Goal: Navigation & Orientation: Find specific page/section

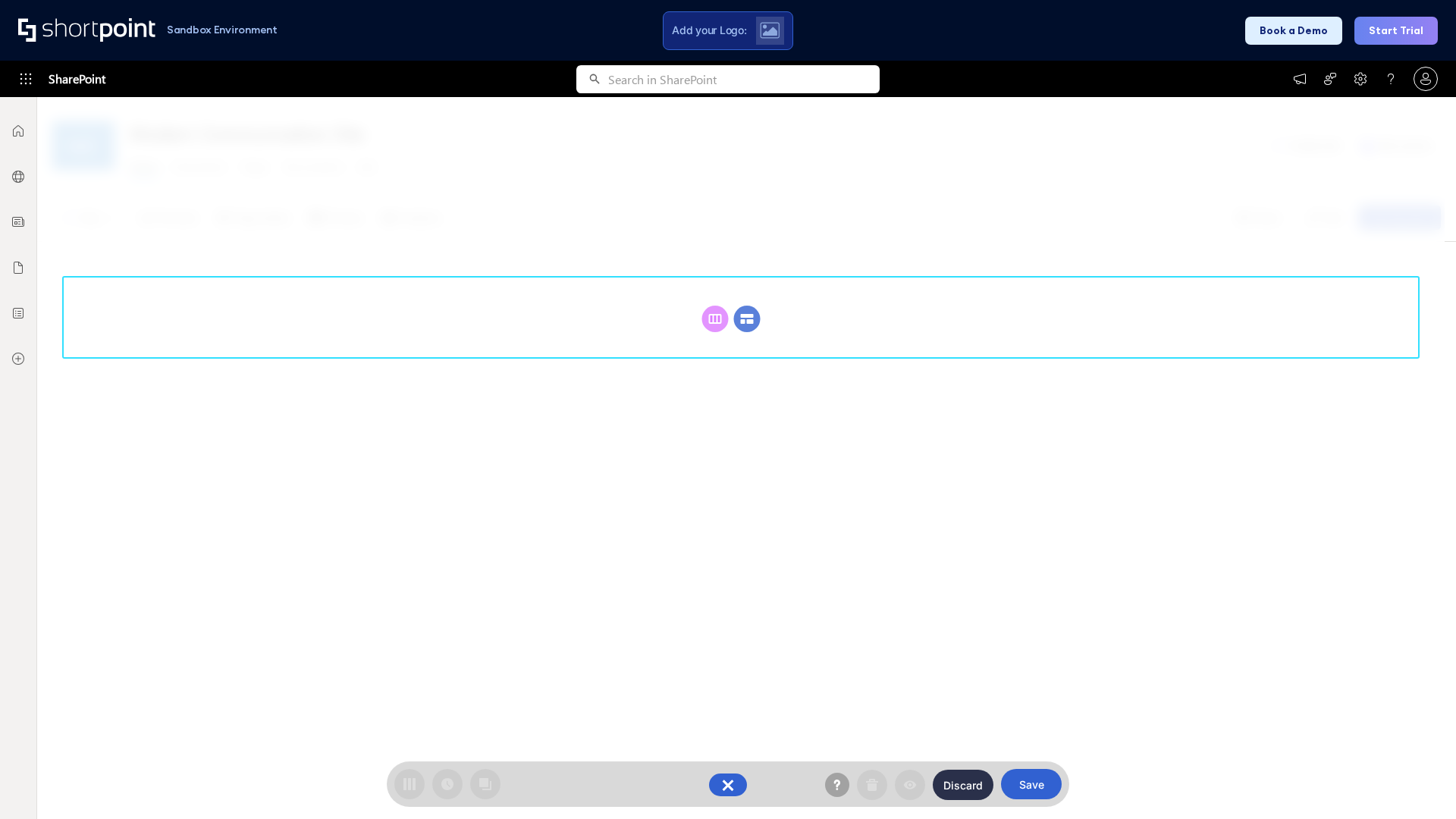
scroll to position [208, 0]
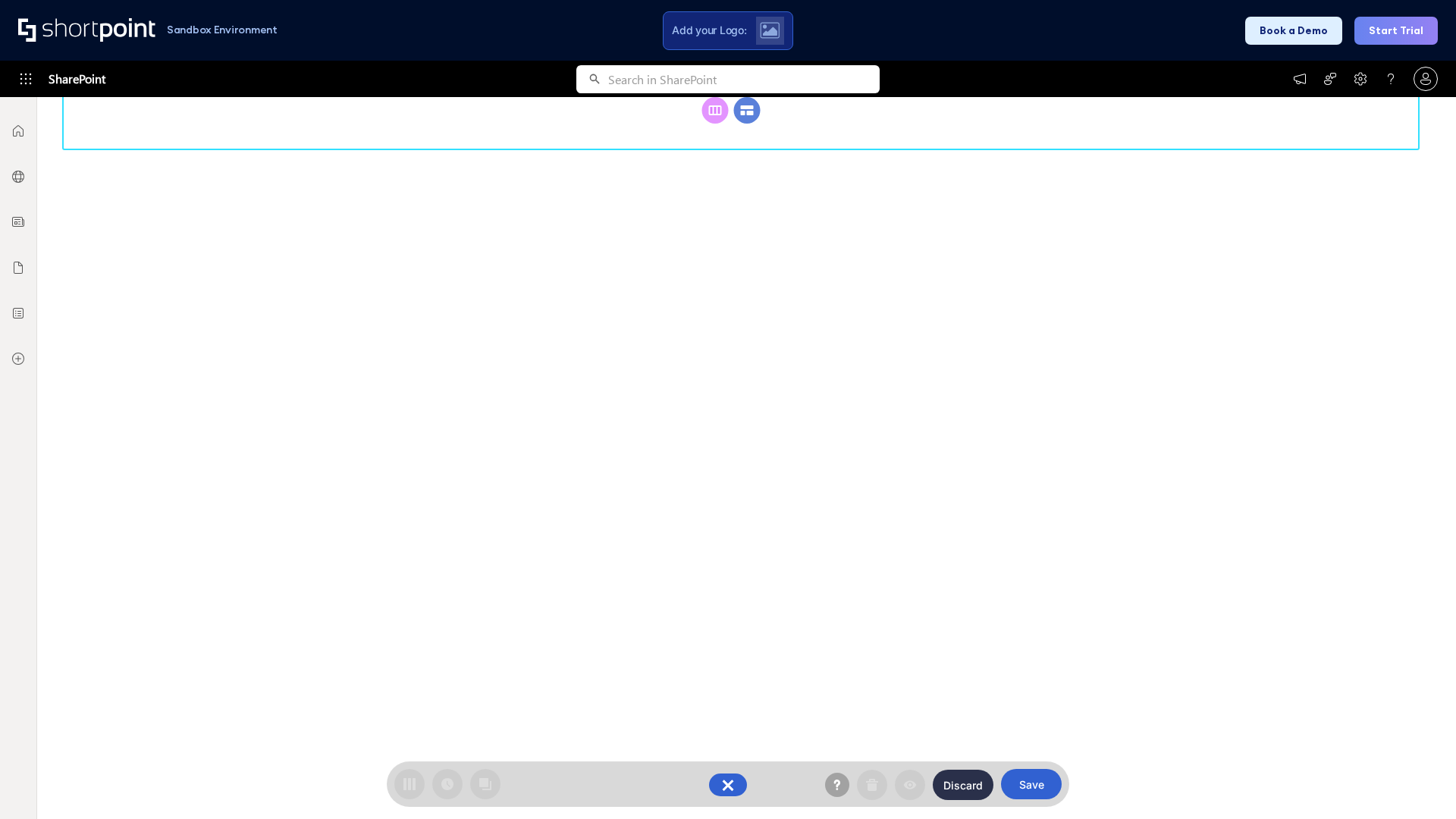
click at [747, 124] on circle at bounding box center [747, 110] width 26 height 26
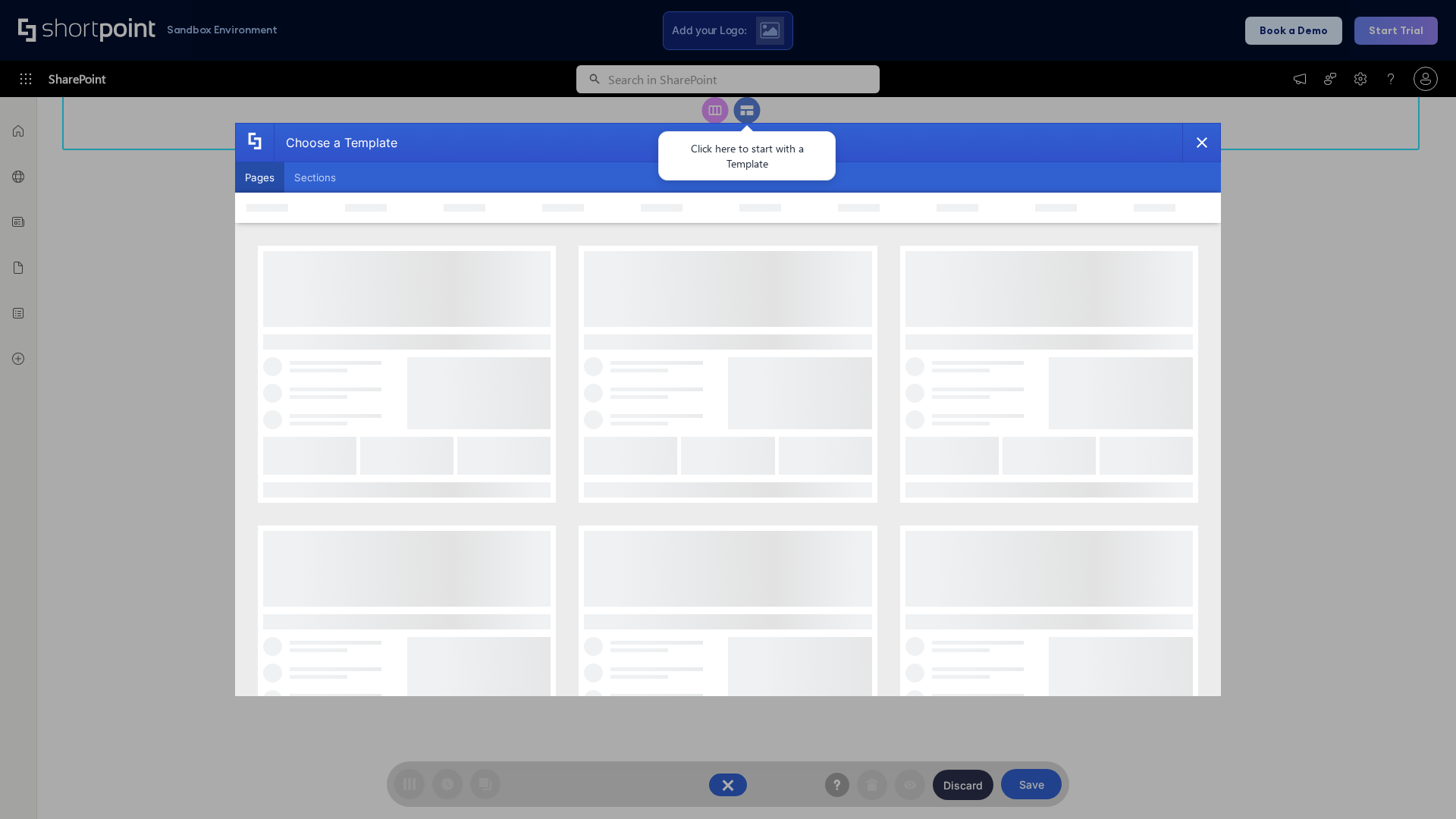
scroll to position [0, 0]
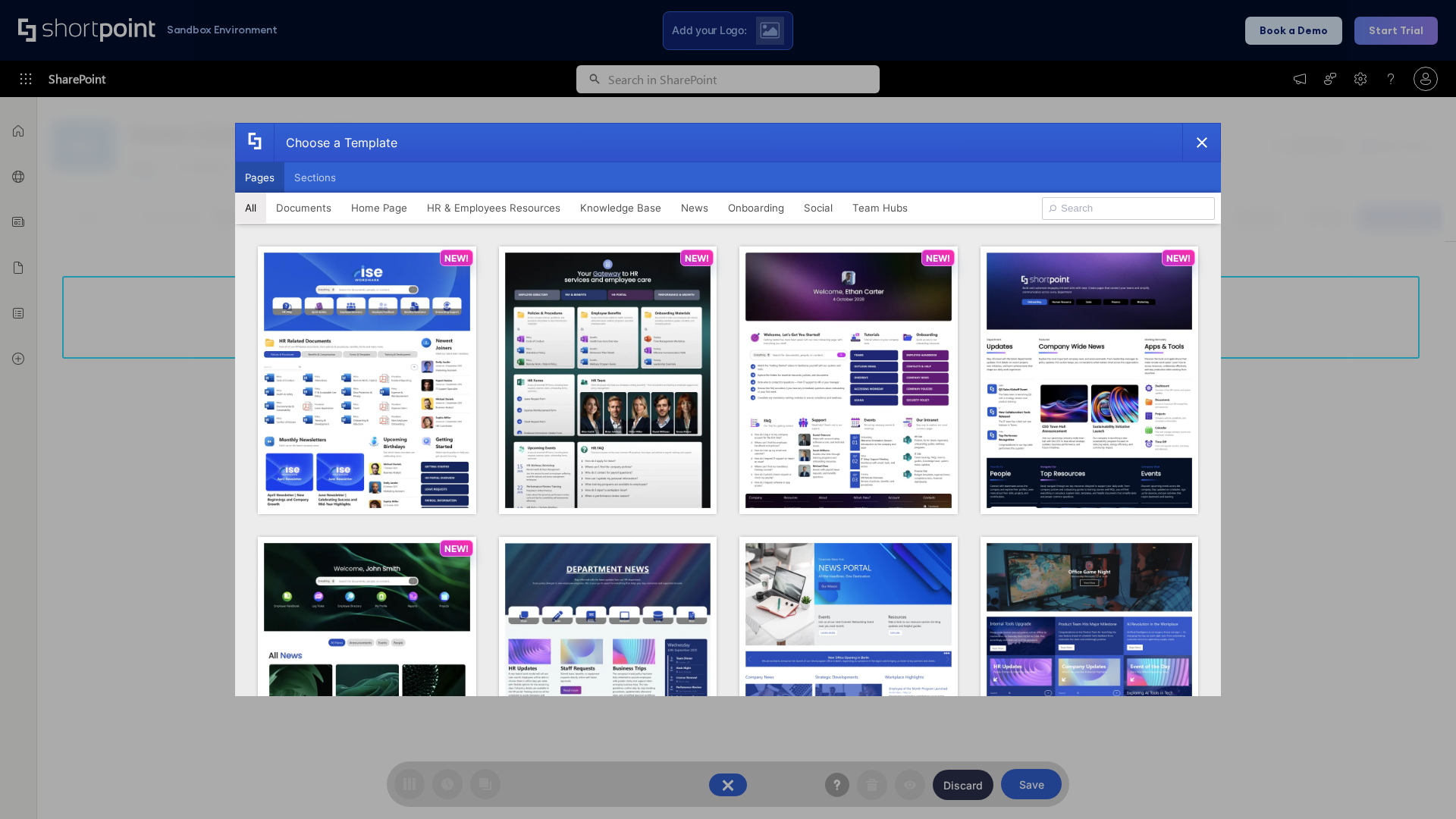
click at [259, 177] on button "Pages" at bounding box center [260, 177] width 50 height 30
type input "Documents 3"
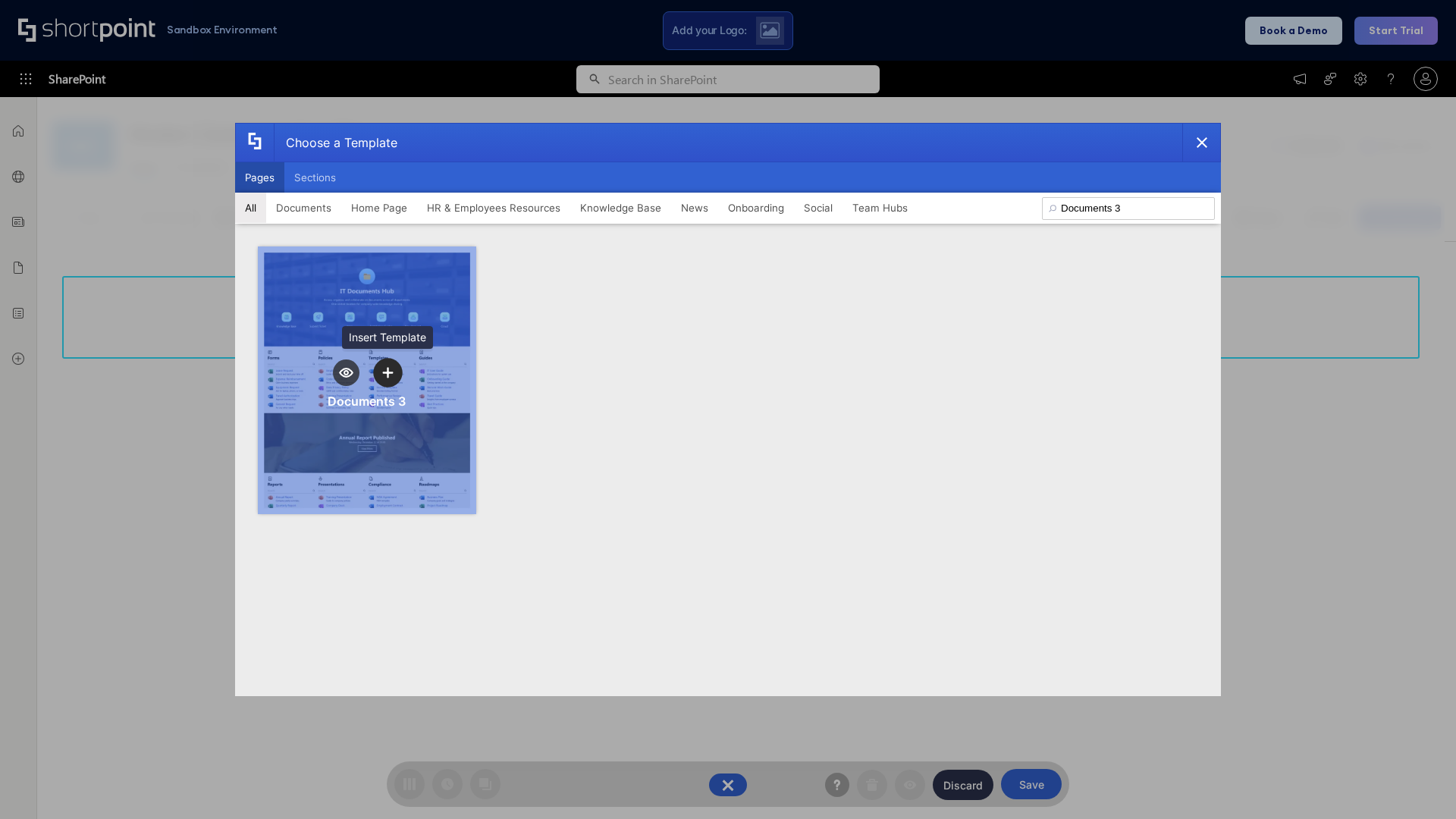
click at [387, 373] on icon "template selector" at bounding box center [387, 373] width 11 height 11
